Goal: Task Accomplishment & Management: Manage account settings

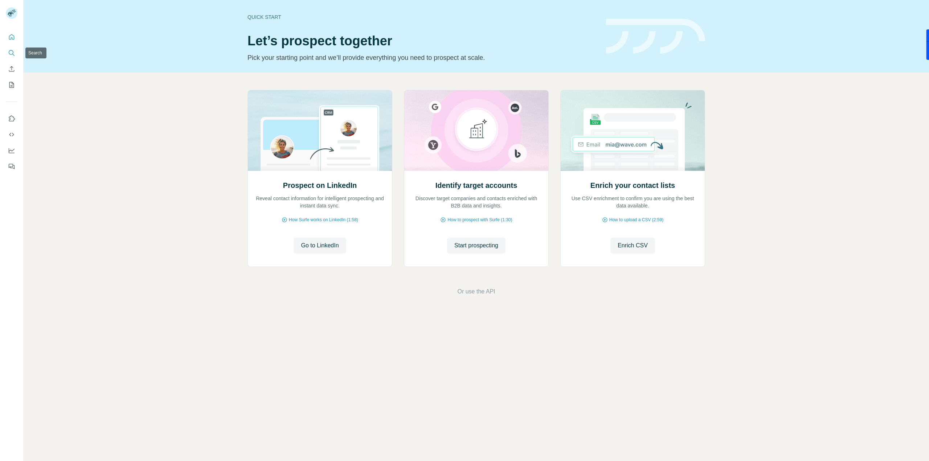
click at [13, 50] on icon "Search" at bounding box center [11, 52] width 7 height 7
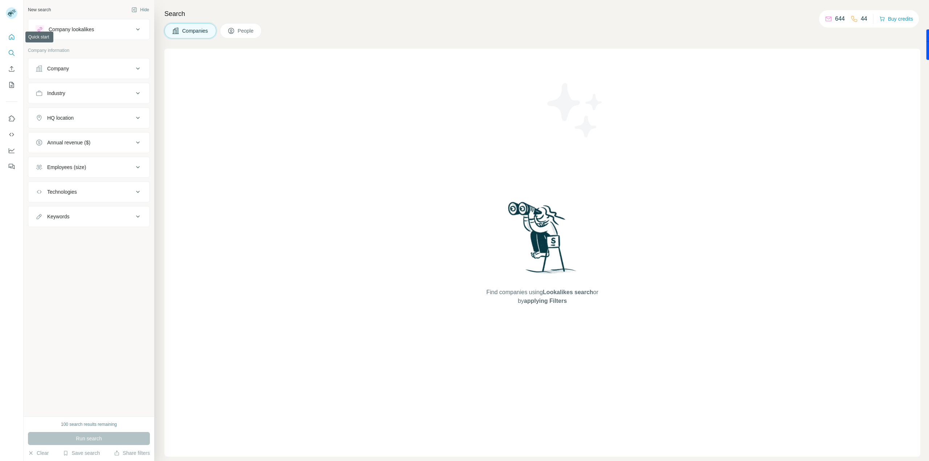
click at [11, 34] on icon "Quick start" at bounding box center [11, 36] width 7 height 7
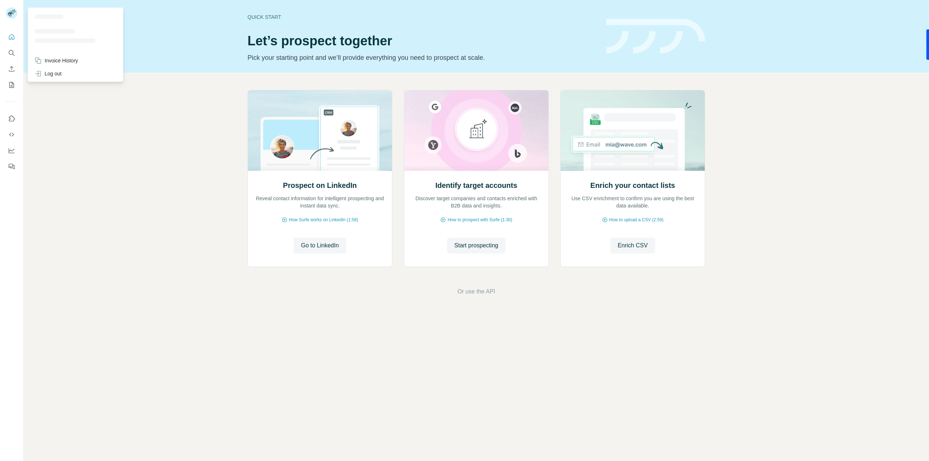
click at [10, 3] on div at bounding box center [12, 14] width 21 height 24
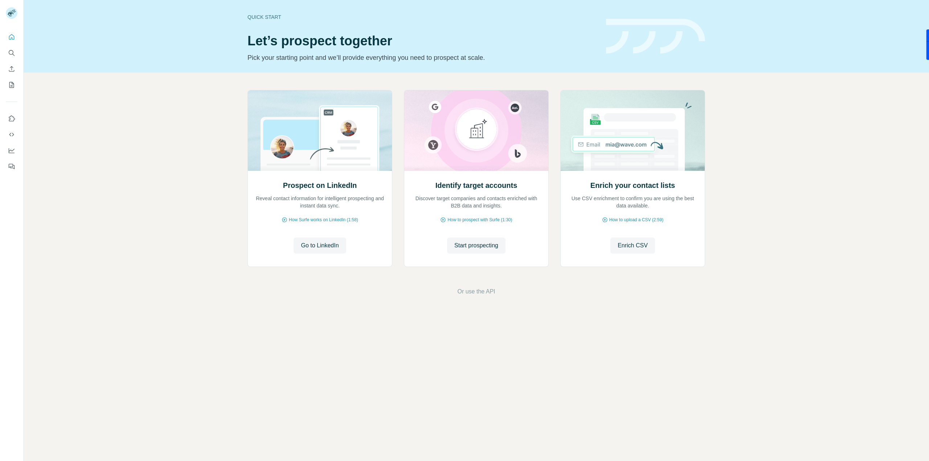
click at [12, 14] on rect at bounding box center [12, 13] width 12 height 12
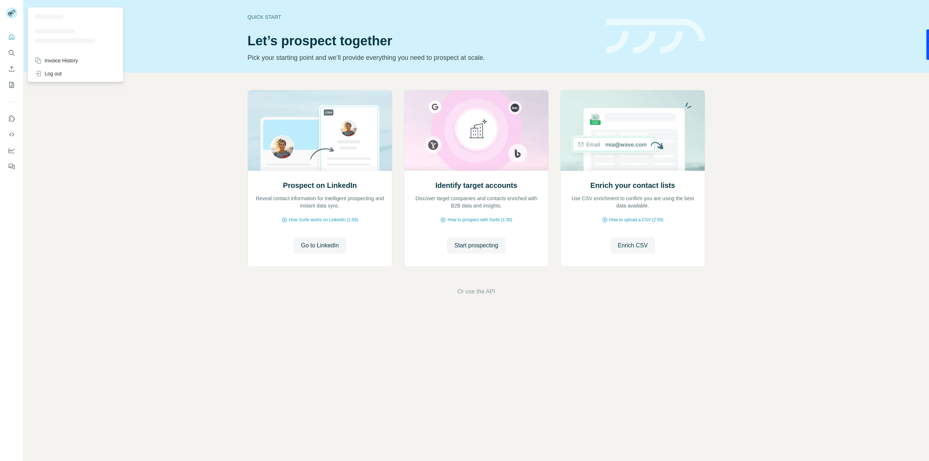
click at [88, 153] on div "Prospect on LinkedIn Reveal contact information for intelligent prospecting and…" at bounding box center [476, 193] width 905 height 241
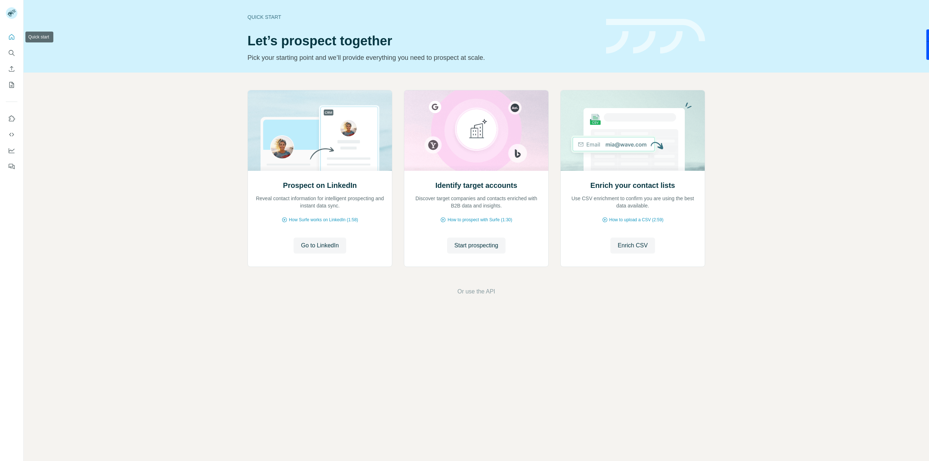
click at [10, 38] on icon "Quick start" at bounding box center [11, 36] width 7 height 7
drag, startPoint x: 8, startPoint y: 1, endPoint x: 77, endPoint y: 89, distance: 111.4
click at [77, 89] on div "Prospect on LinkedIn Reveal contact information for intelligent prospecting and…" at bounding box center [476, 193] width 905 height 241
click at [8, 85] on icon "My lists" at bounding box center [11, 84] width 7 height 7
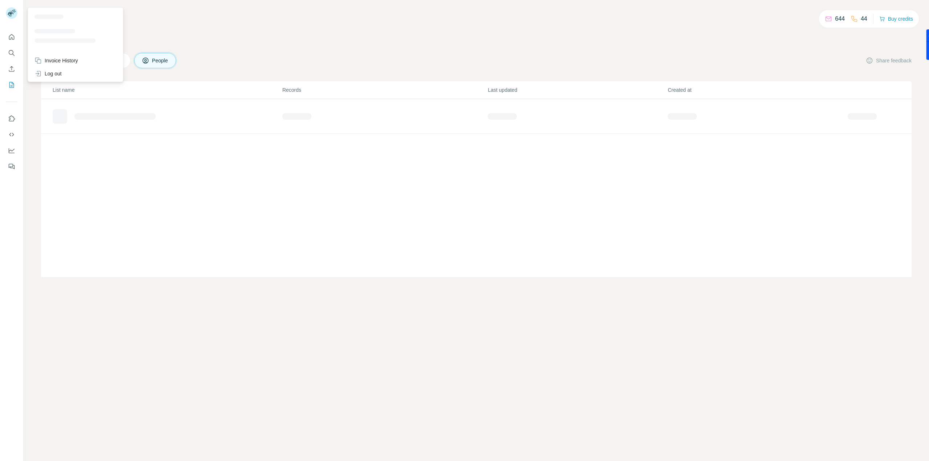
click at [10, 13] on icon at bounding box center [11, 14] width 6 height 4
click at [54, 60] on div "Invoice History" at bounding box center [56, 60] width 44 height 7
click at [122, 435] on button "Close" at bounding box center [119, 438] width 23 height 13
click at [825, 18] on icon at bounding box center [828, 18] width 6 height 3
click at [860, 20] on p "44" at bounding box center [863, 19] width 7 height 9
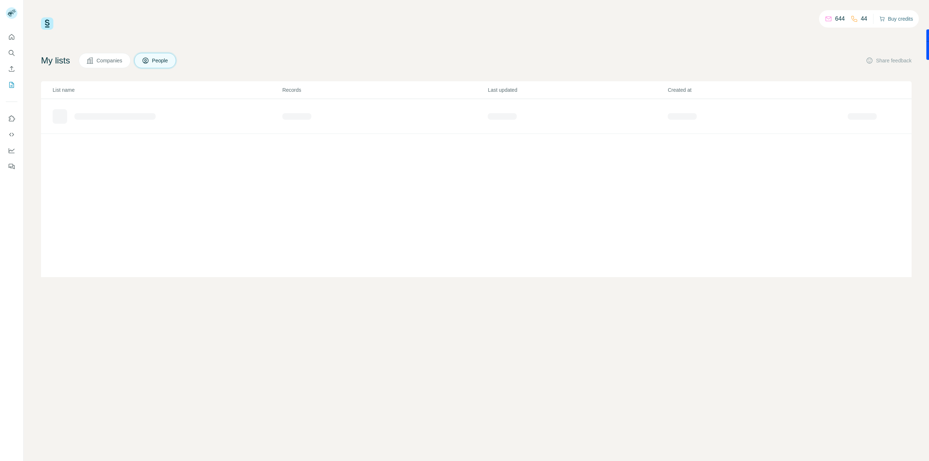
click at [888, 17] on button "Buy credits" at bounding box center [896, 19] width 34 height 10
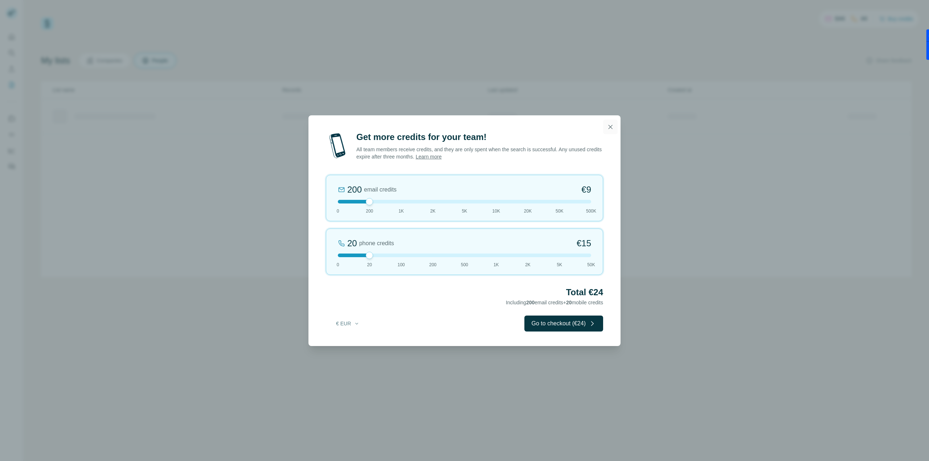
click at [610, 126] on icon "button" at bounding box center [609, 126] width 7 height 7
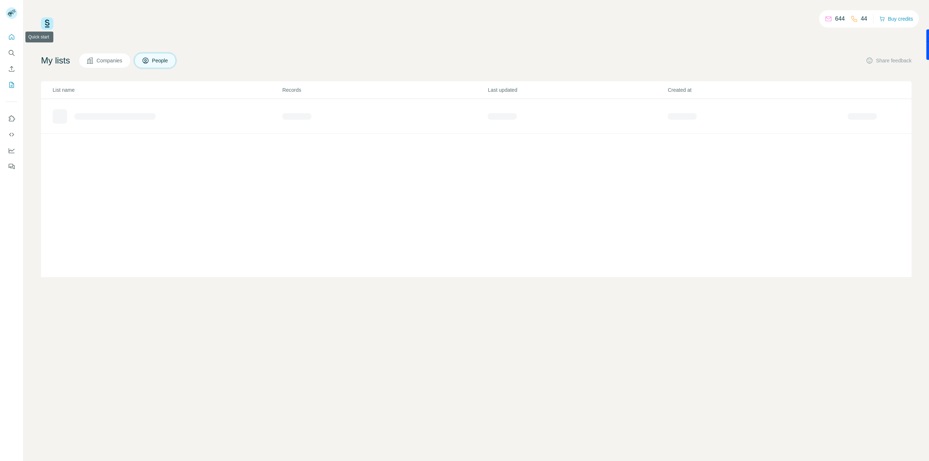
click at [7, 37] on button "Quick start" at bounding box center [12, 36] width 12 height 13
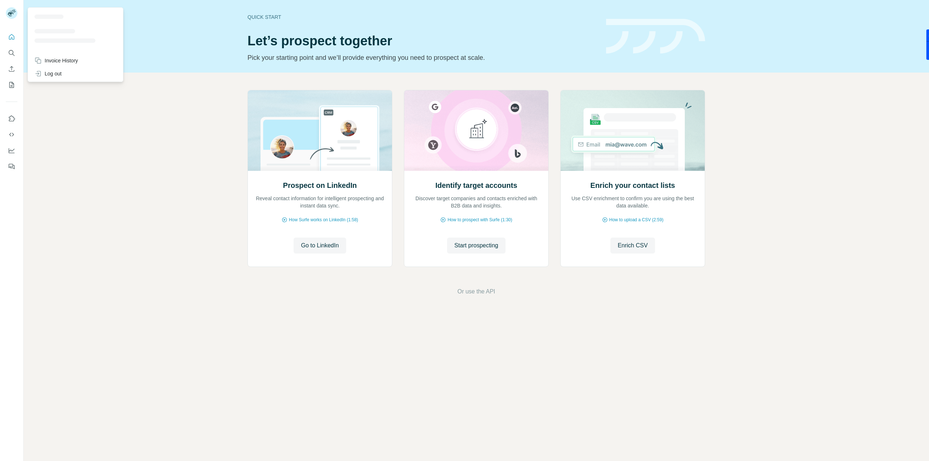
click at [59, 40] on div at bounding box center [64, 40] width 61 height 4
click at [9, 11] on rect at bounding box center [12, 13] width 12 height 12
click at [48, 77] on div "Log out" at bounding box center [47, 73] width 27 height 7
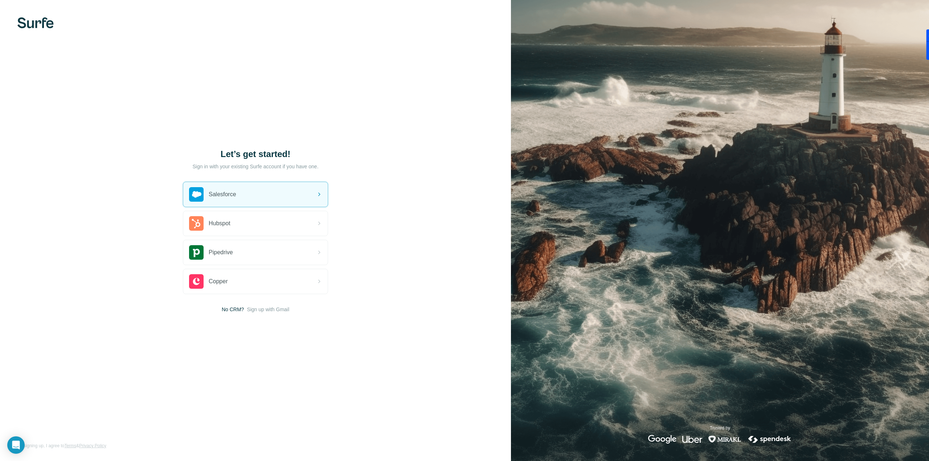
click at [27, 25] on img at bounding box center [35, 22] width 36 height 11
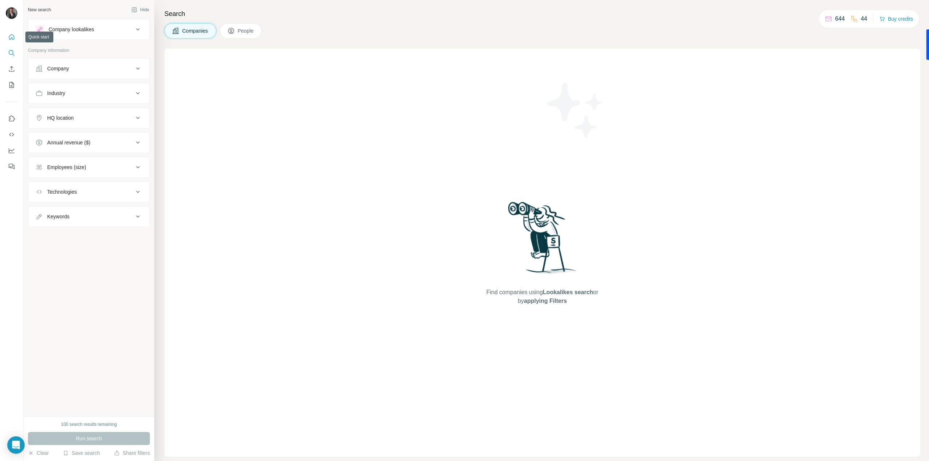
click at [11, 37] on icon "Quick start" at bounding box center [11, 36] width 7 height 7
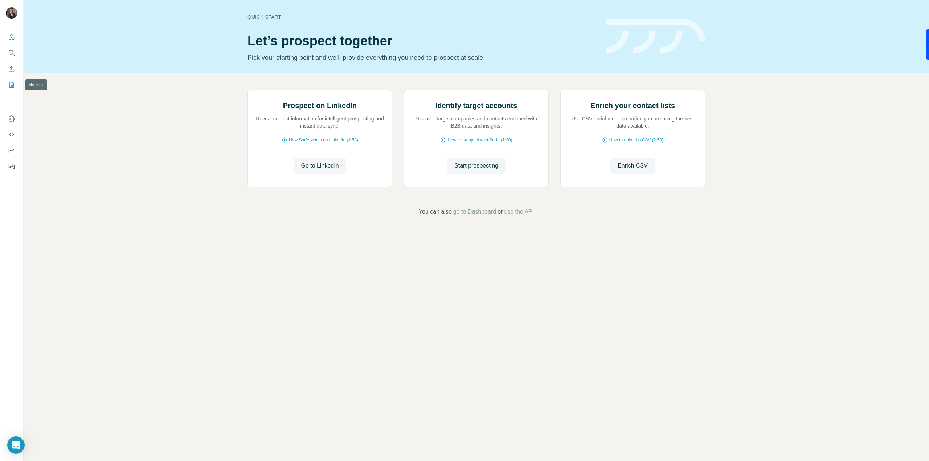
click at [11, 87] on icon "My lists" at bounding box center [11, 84] width 7 height 7
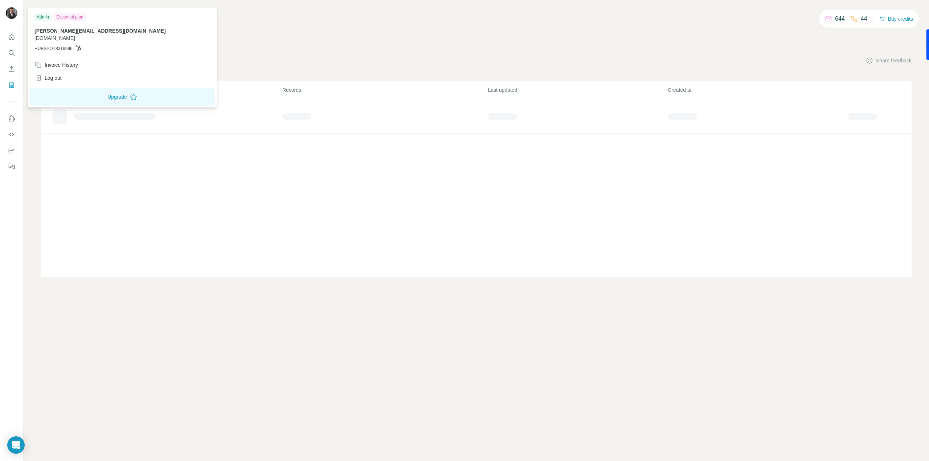
click at [10, 12] on img at bounding box center [12, 13] width 12 height 12
click at [65, 90] on button "Upgrade" at bounding box center [122, 96] width 186 height 17
